Goal: Information Seeking & Learning: Learn about a topic

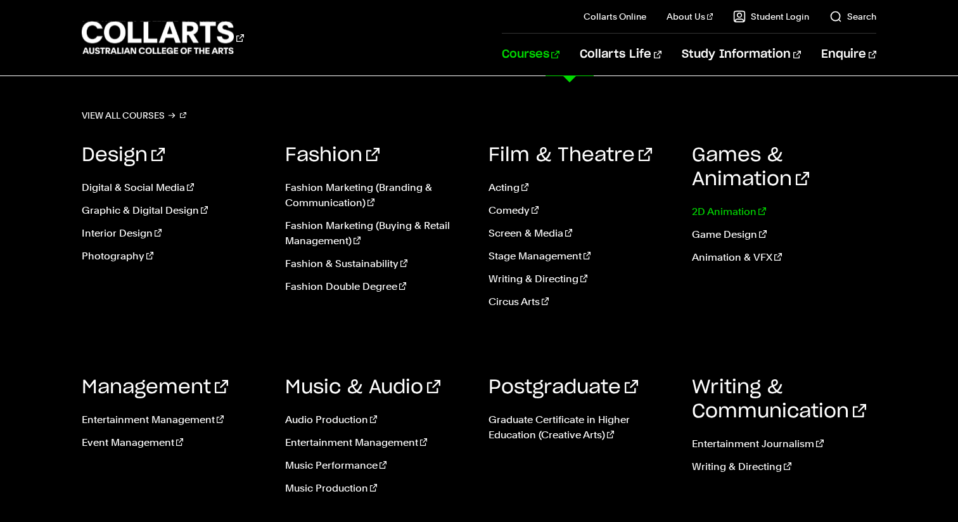
click at [734, 215] on link "2D Animation" at bounding box center [784, 211] width 184 height 15
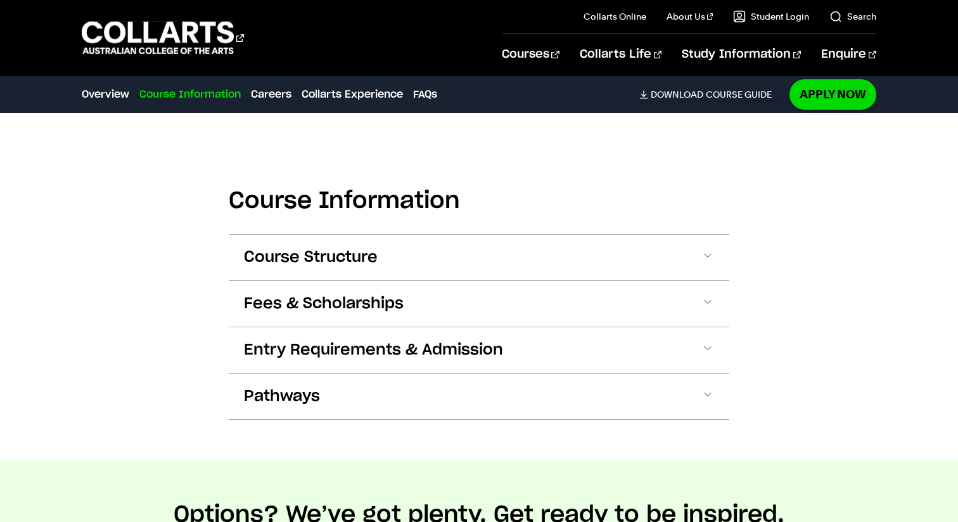
scroll to position [1198, 0]
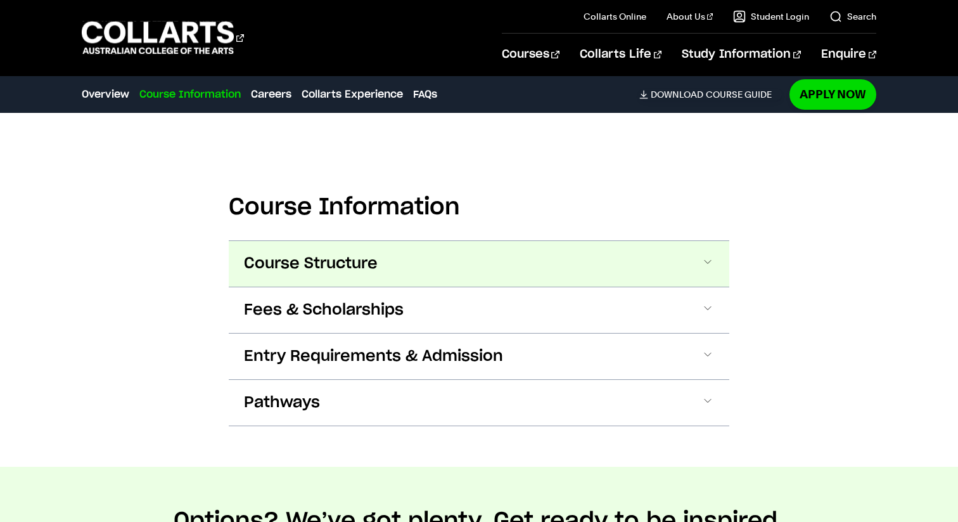
click at [411, 260] on button "Course Structure" at bounding box center [479, 264] width 501 height 46
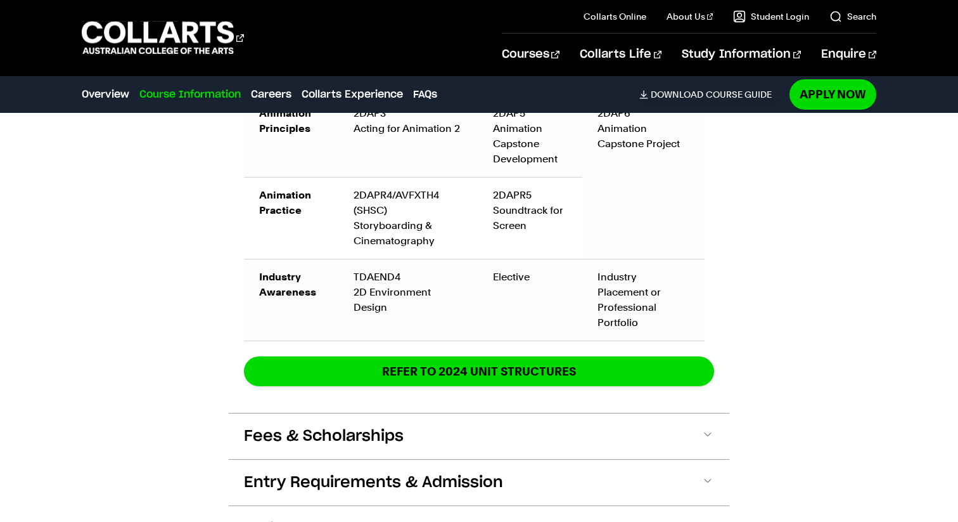
scroll to position [2010, 0]
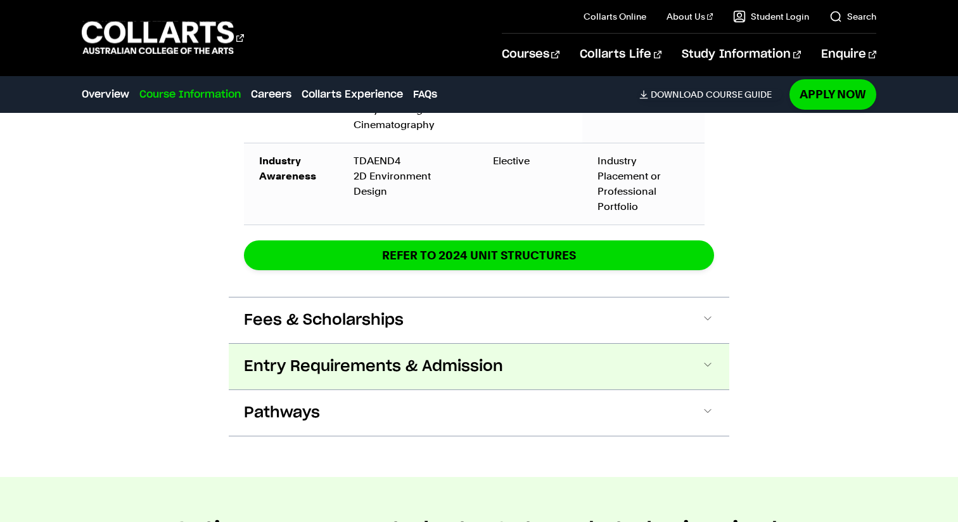
click at [520, 344] on button "Entry Requirements & Admission" at bounding box center [479, 367] width 501 height 46
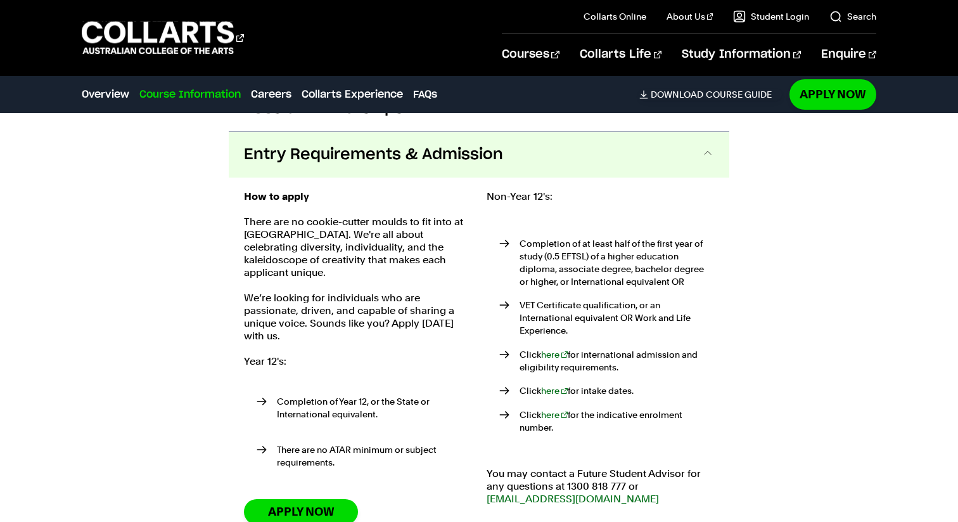
scroll to position [2344, 0]
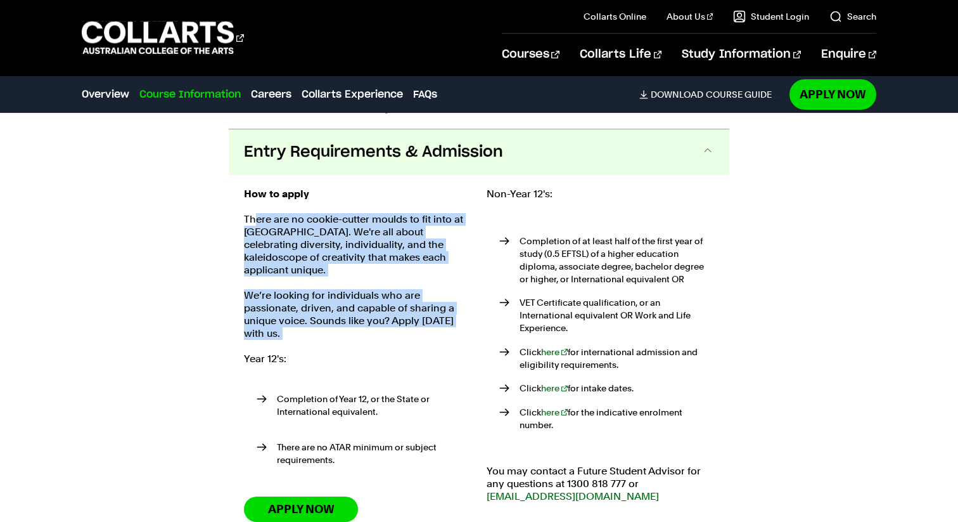
drag, startPoint x: 310, startPoint y: 301, endPoint x: 255, endPoint y: 203, distance: 111.8
click at [255, 203] on div "How to apply There are no cookie-cutter moulds to fit into at Collarts. We're a…" at bounding box center [358, 354] width 228 height 333
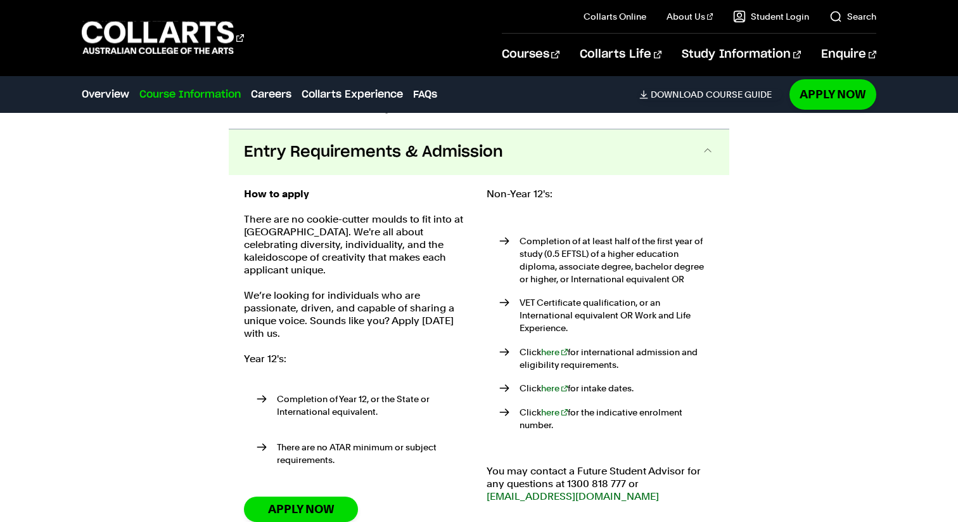
click at [242, 208] on div "How to apply There are no cookie-cutter moulds to fit into at Collarts. We're a…" at bounding box center [479, 354] width 501 height 359
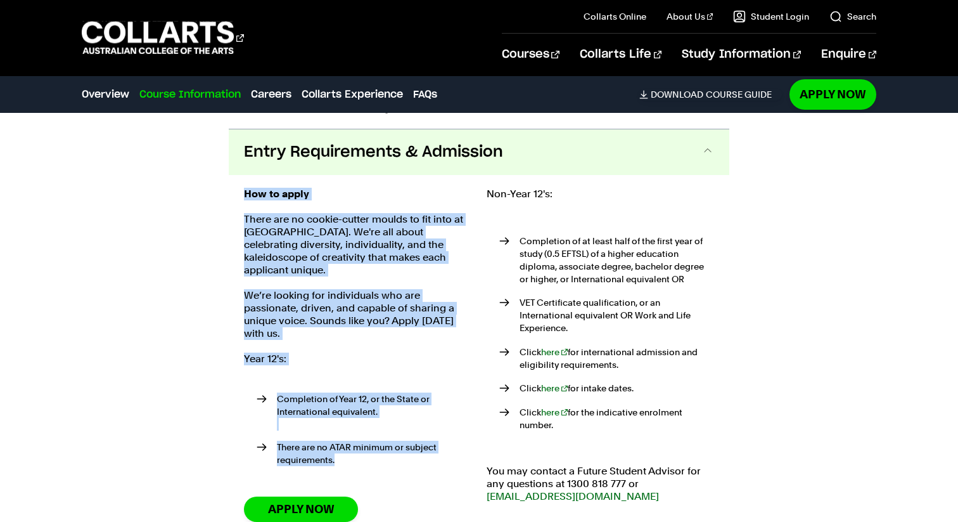
drag, startPoint x: 247, startPoint y: 176, endPoint x: 417, endPoint y: 444, distance: 317.9
click at [417, 444] on div "How to apply There are no cookie-cutter moulds to fit into at Collarts. We're a…" at bounding box center [358, 354] width 228 height 333
click at [413, 338] on div "How to apply There are no cookie-cutter moulds to fit into at Collarts. We're a…" at bounding box center [358, 354] width 228 height 333
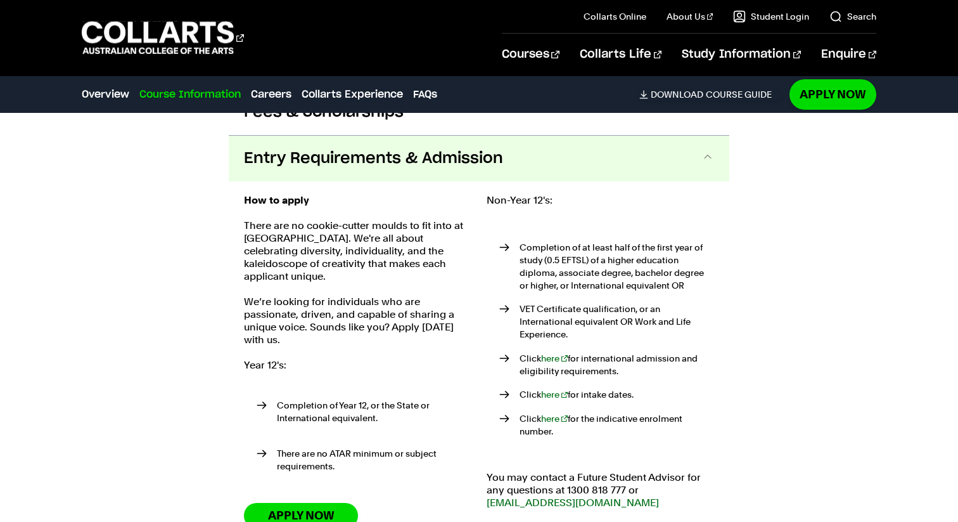
scroll to position [2339, 0]
